Goal: Check status

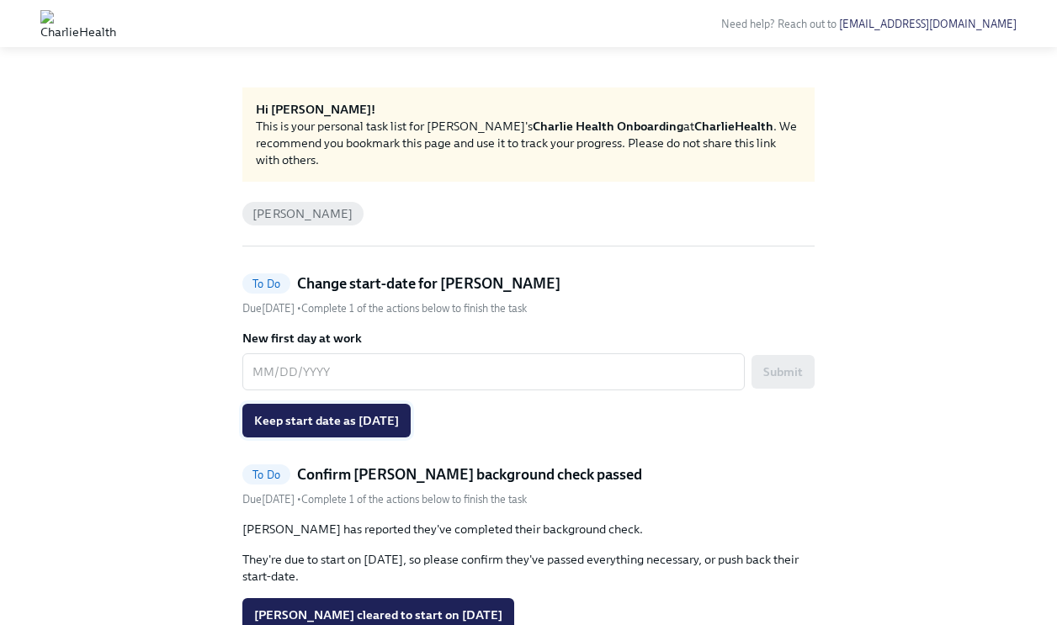
click at [396, 421] on span "Keep start date as [DATE]" at bounding box center [326, 420] width 145 height 17
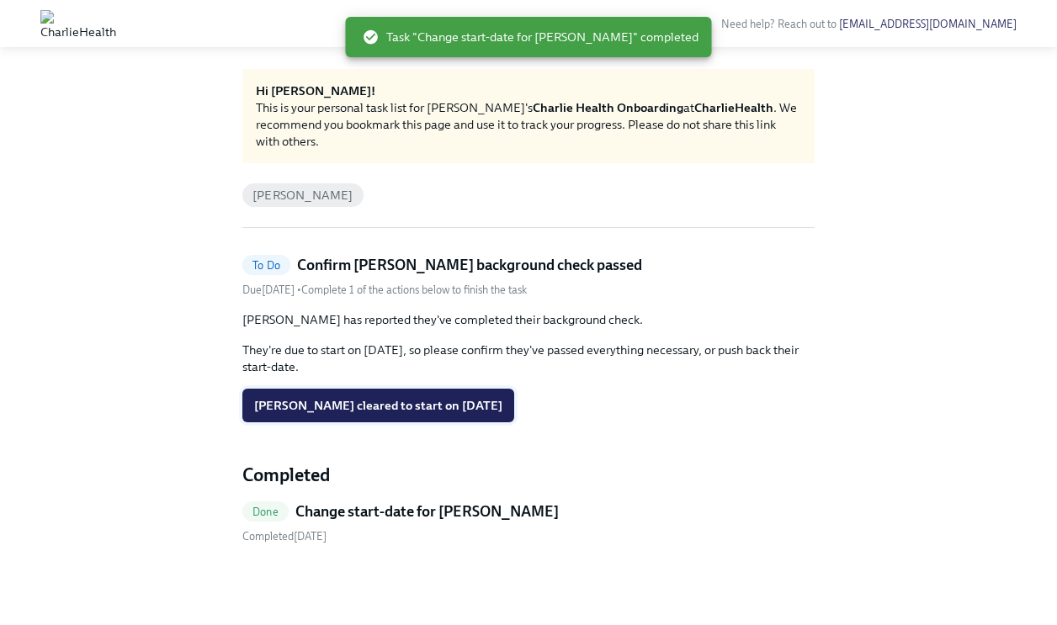
scroll to position [19, 0]
click at [385, 528] on link "Done Change start-date for [PERSON_NAME] Completed [DATE]" at bounding box center [528, 523] width 572 height 43
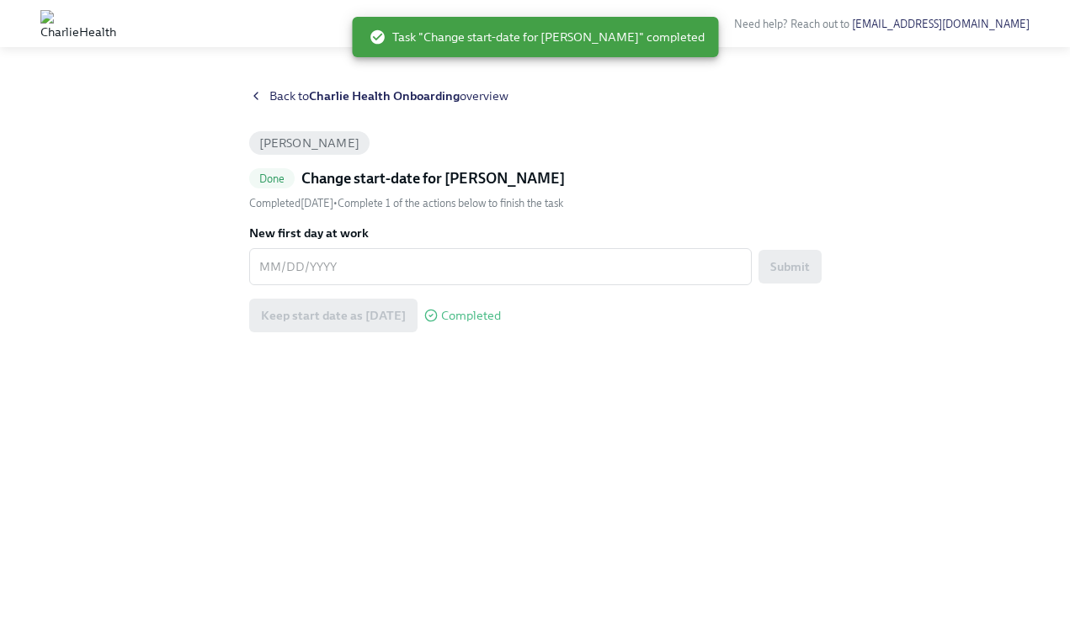
click at [262, 103] on div "Back to Charlie Health Onboarding overview" at bounding box center [535, 96] width 572 height 17
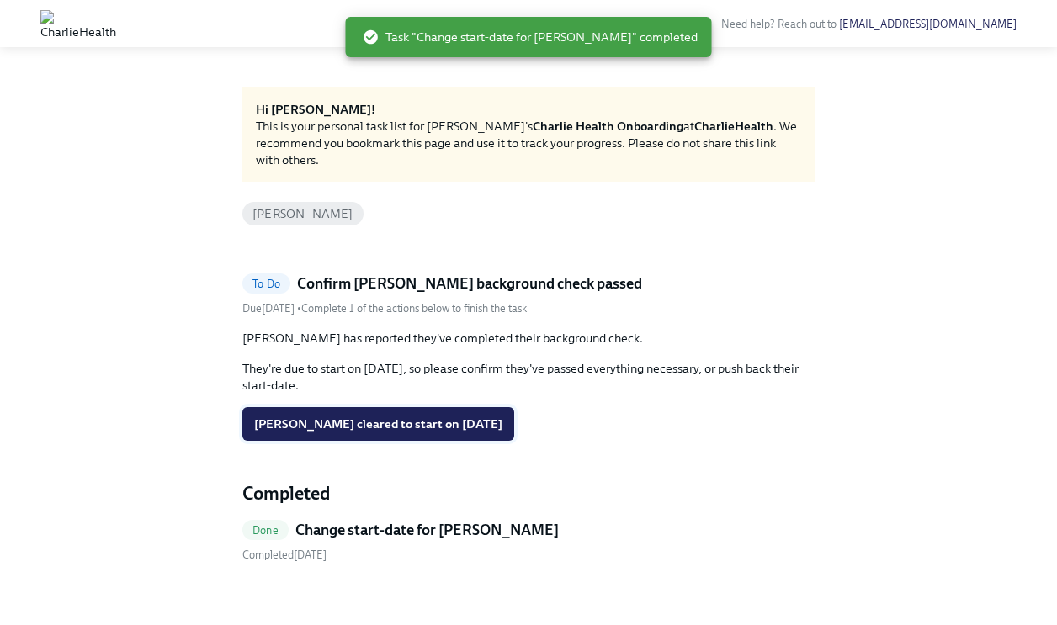
click at [347, 420] on span "[PERSON_NAME] cleared to start on [DATE]" at bounding box center [378, 424] width 248 height 17
